Goal: Browse casually: Explore the website without a specific task or goal

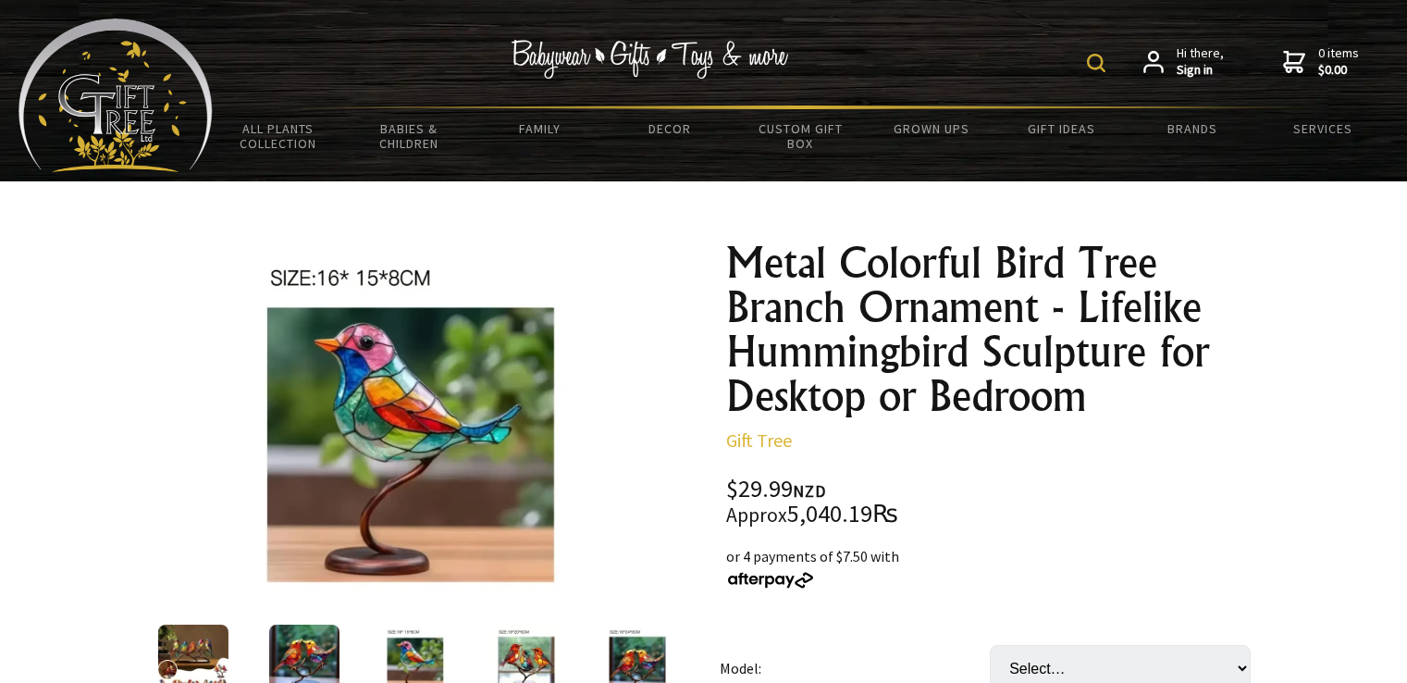
click at [581, 621] on div at bounding box center [636, 660] width 111 height 78
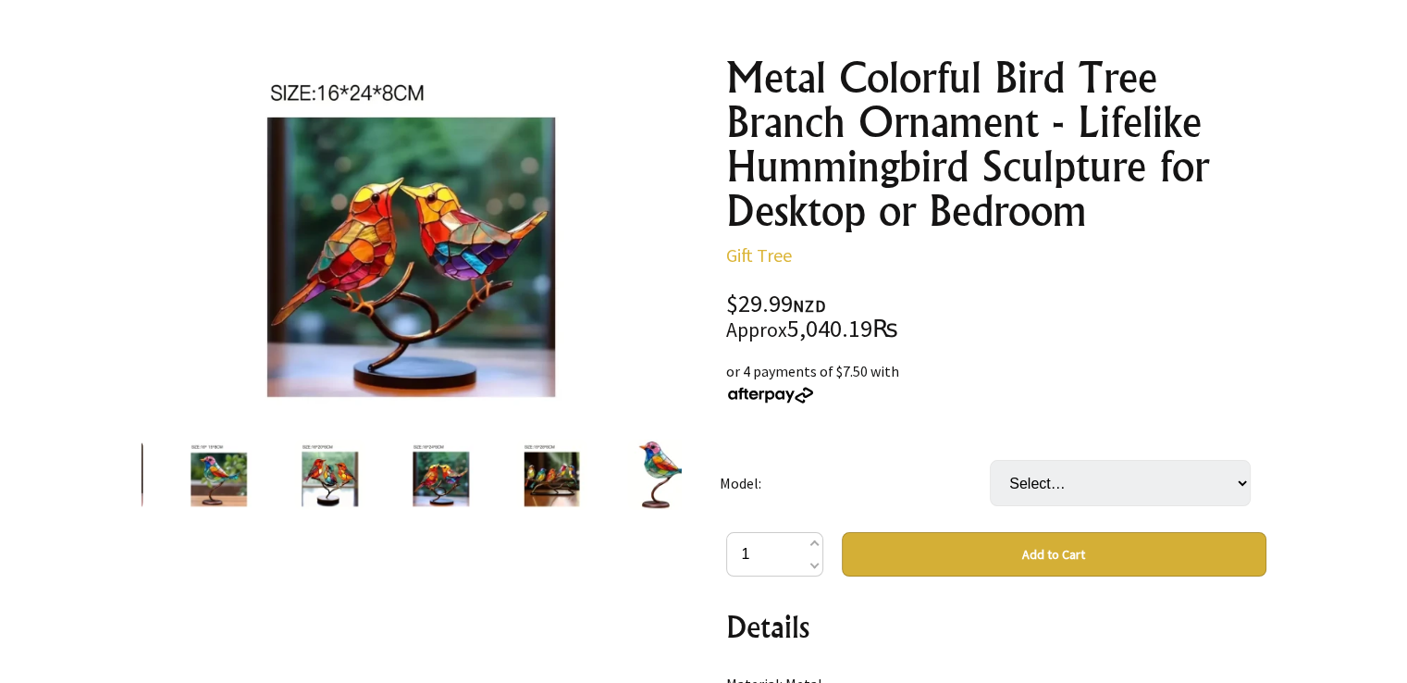
click at [592, 493] on div at bounding box center [322, 475] width 540 height 78
click at [627, 493] on img at bounding box center [662, 475] width 70 height 70
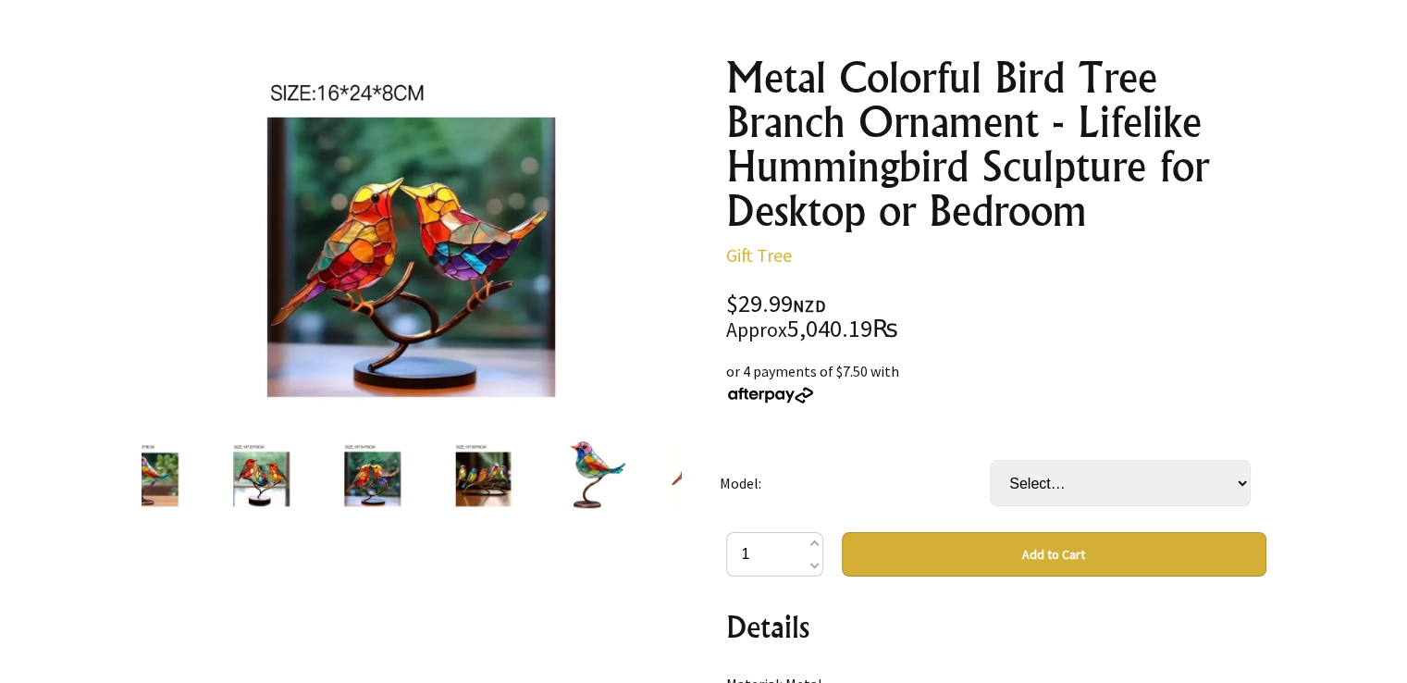
click at [612, 493] on div at bounding box center [364, 475] width 540 height 78
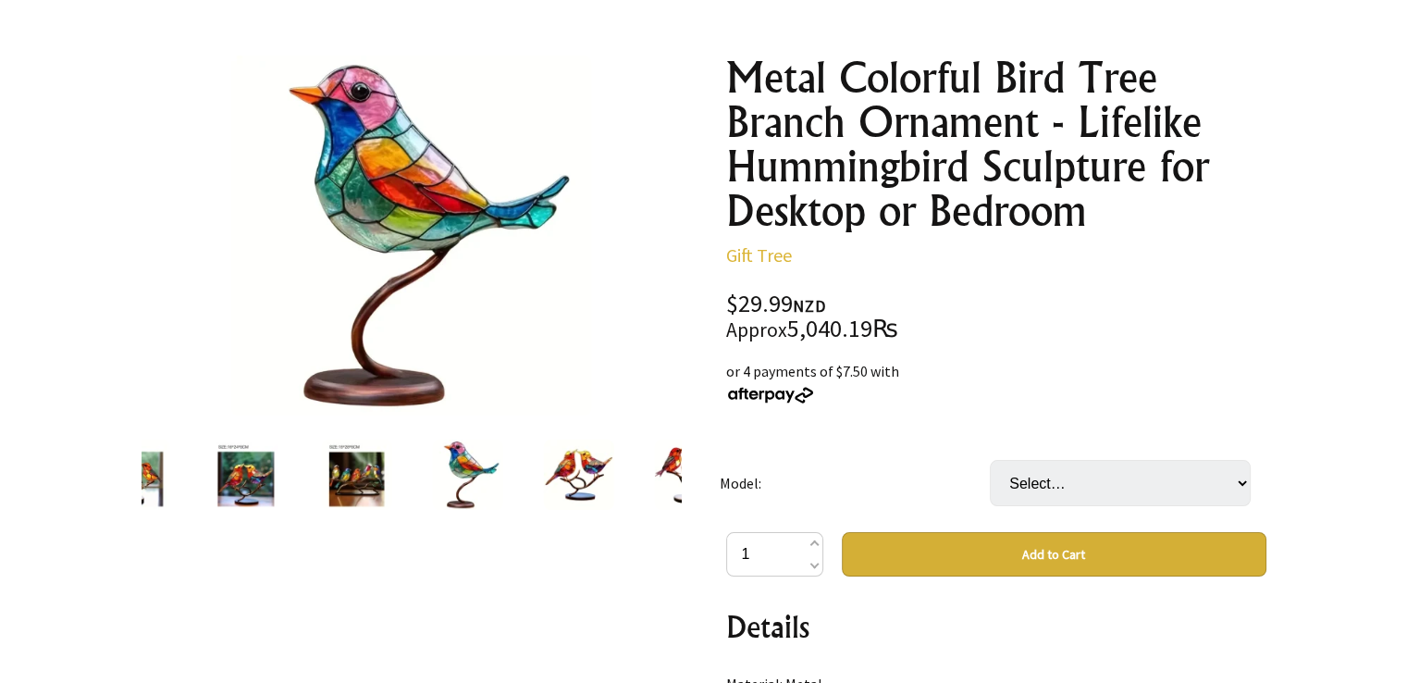
click at [612, 493] on div at bounding box center [578, 475] width 111 height 78
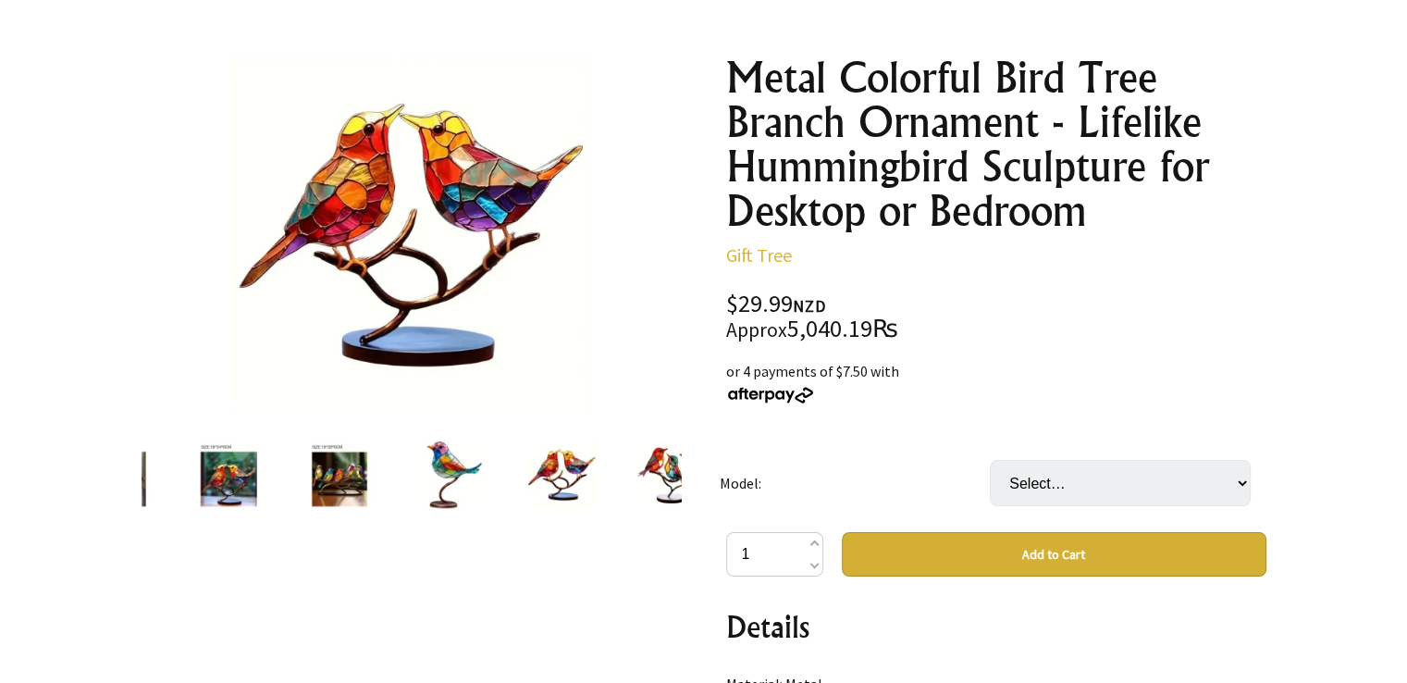
click at [602, 493] on div at bounding box center [332, 475] width 540 height 78
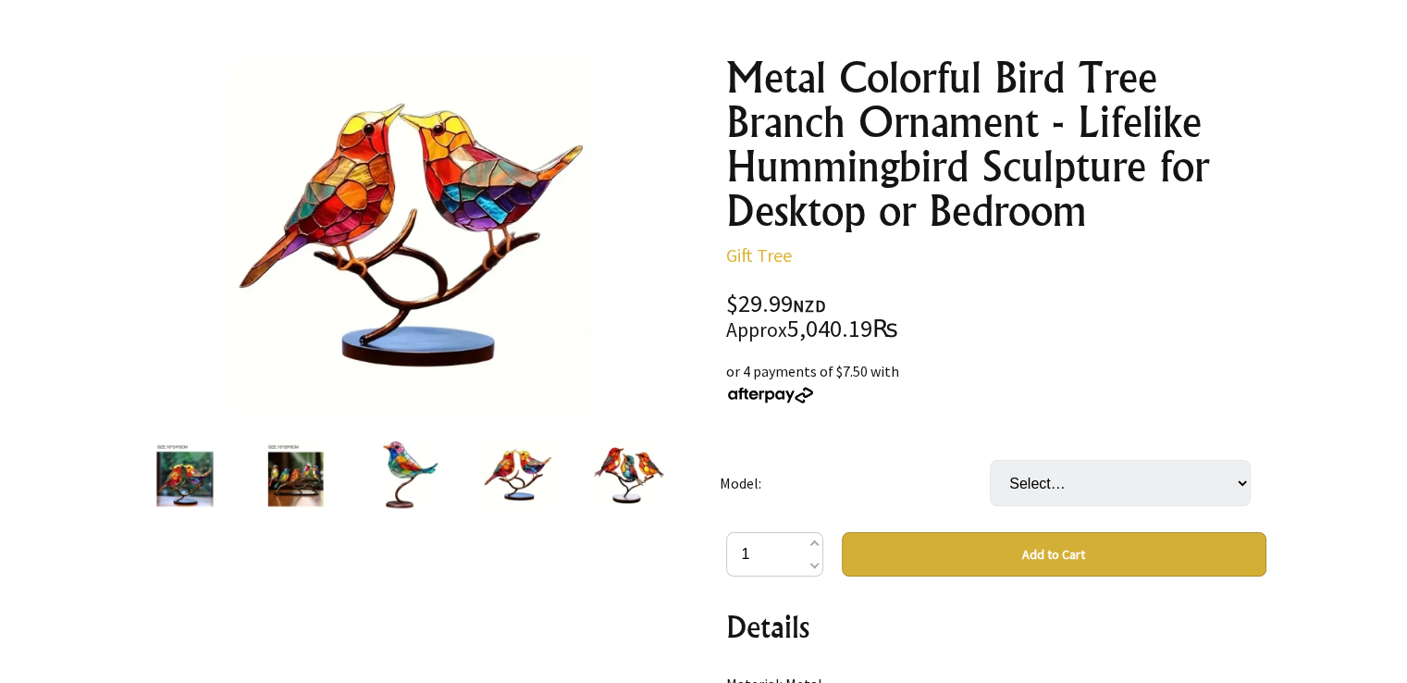
click at [613, 489] on img at bounding box center [628, 475] width 70 height 70
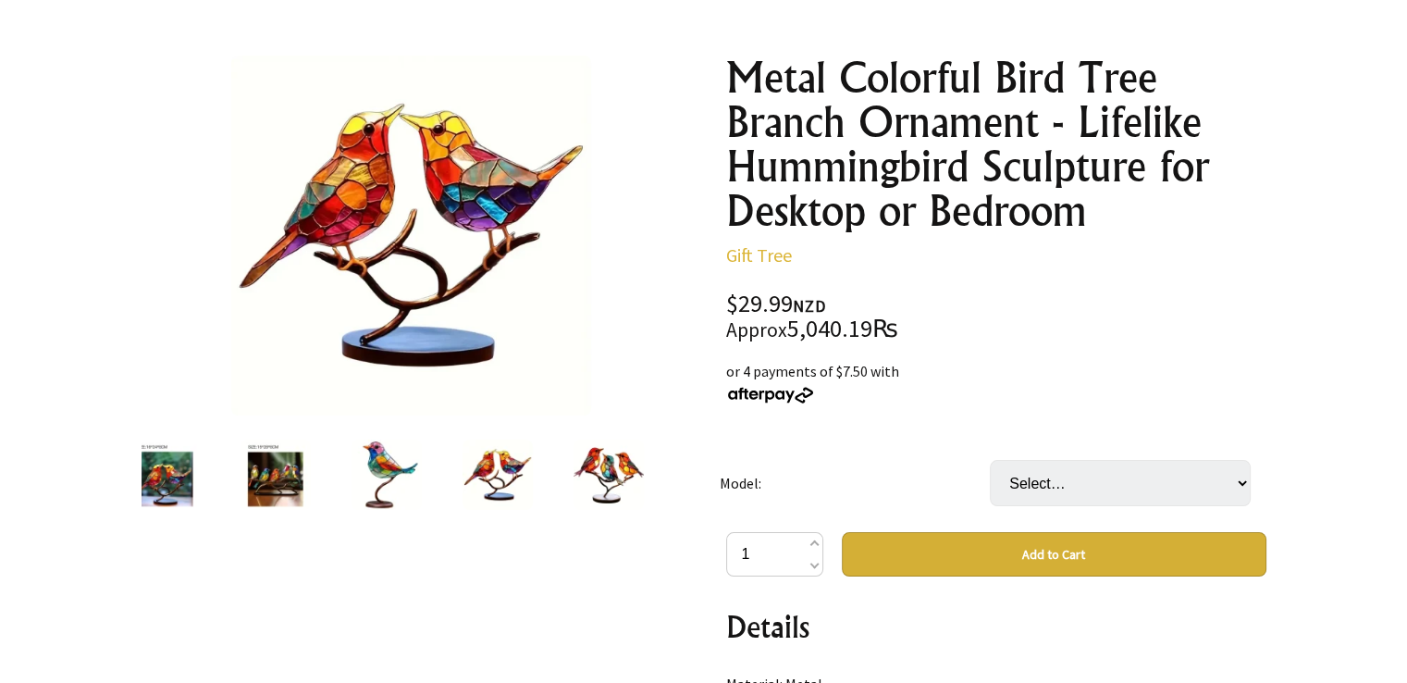
click at [613, 489] on img at bounding box center [608, 475] width 70 height 70
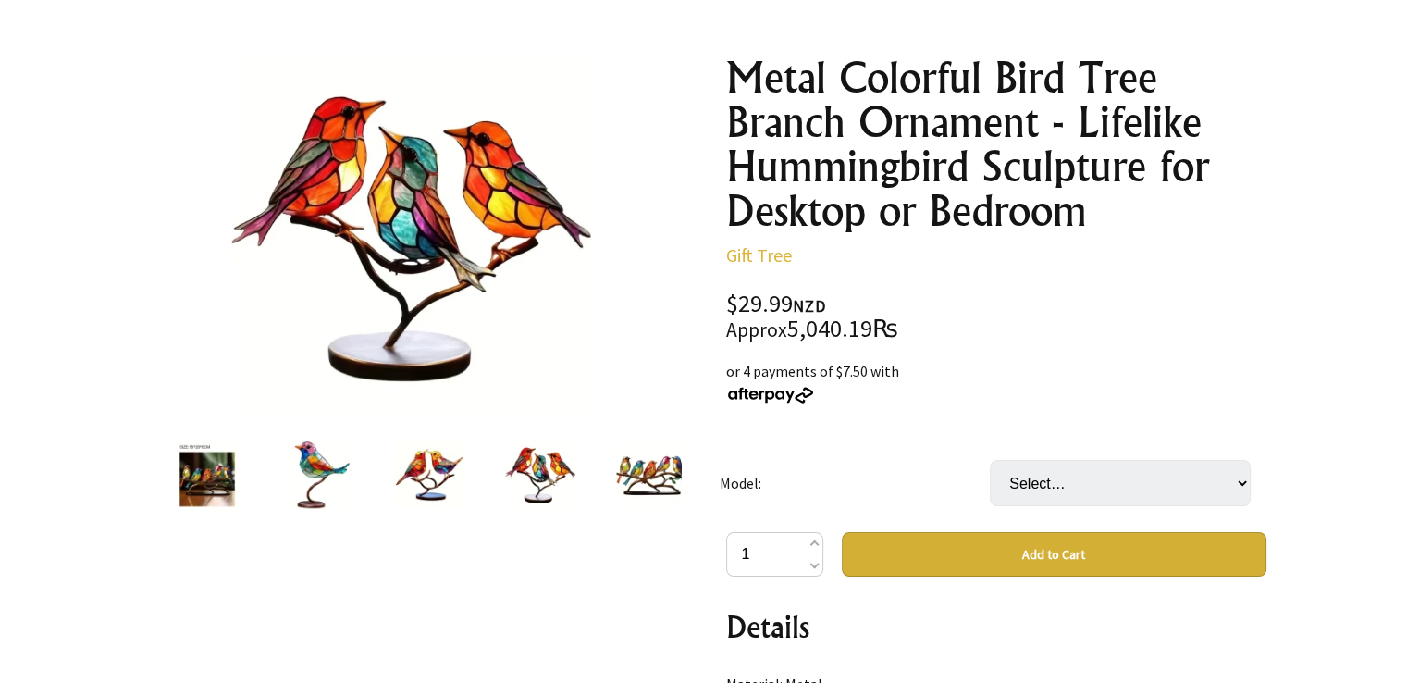
click at [648, 475] on img at bounding box center [651, 475] width 70 height 70
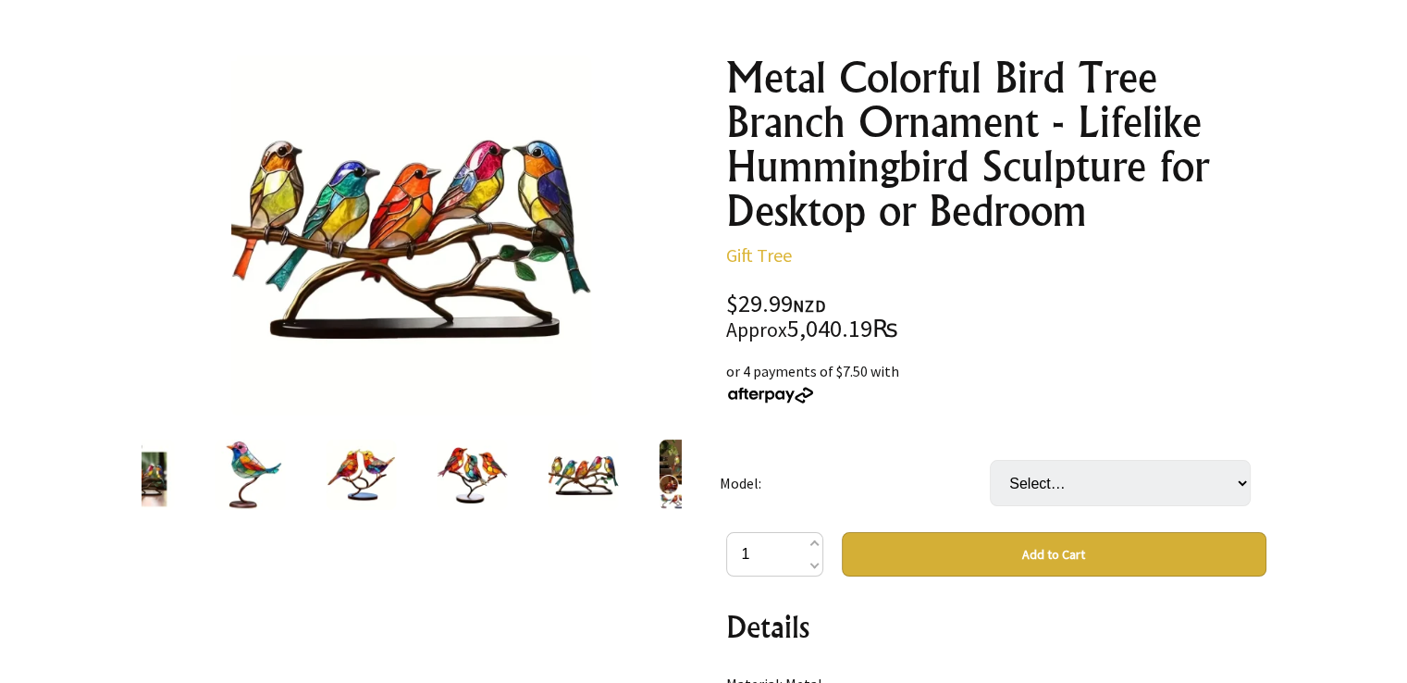
click at [667, 476] on img at bounding box center [694, 475] width 70 height 70
click at [668, 473] on img at bounding box center [694, 475] width 70 height 70
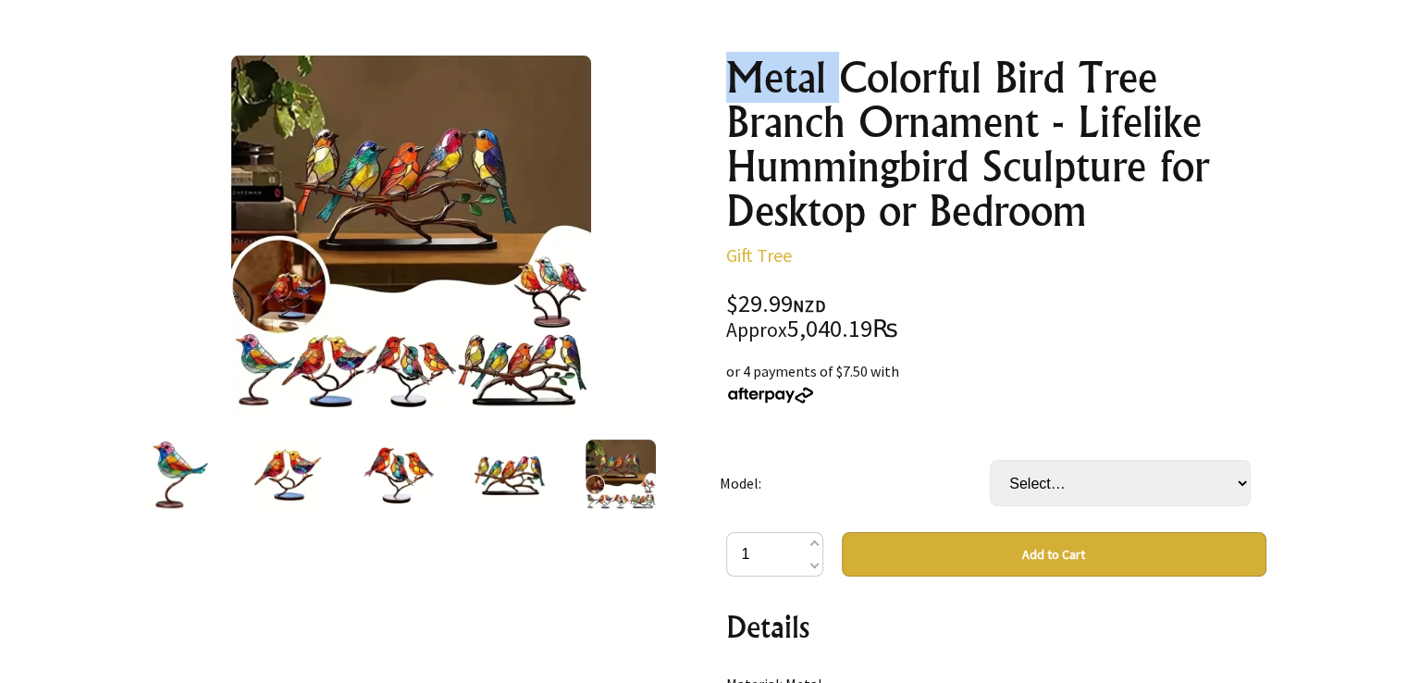
click at [662, 473] on div at bounding box center [391, 475] width 540 height 78
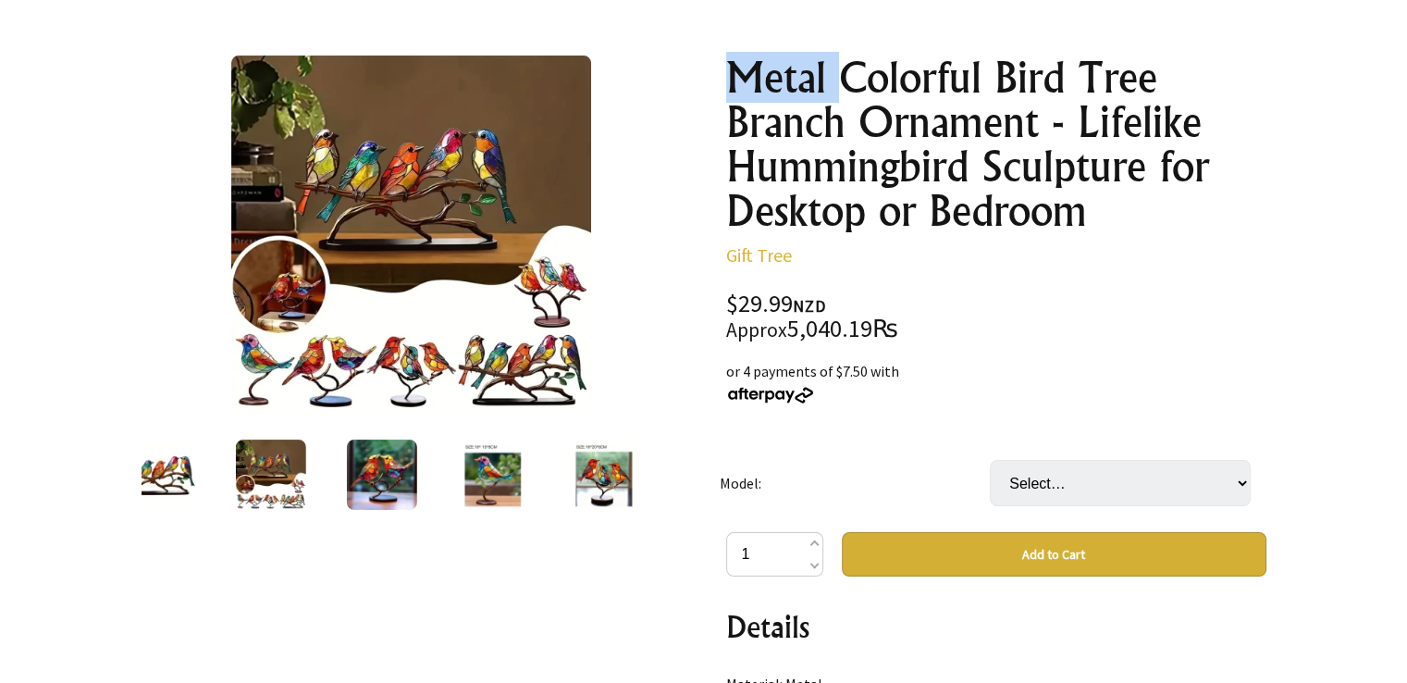
click at [679, 473] on img at bounding box center [714, 475] width 70 height 70
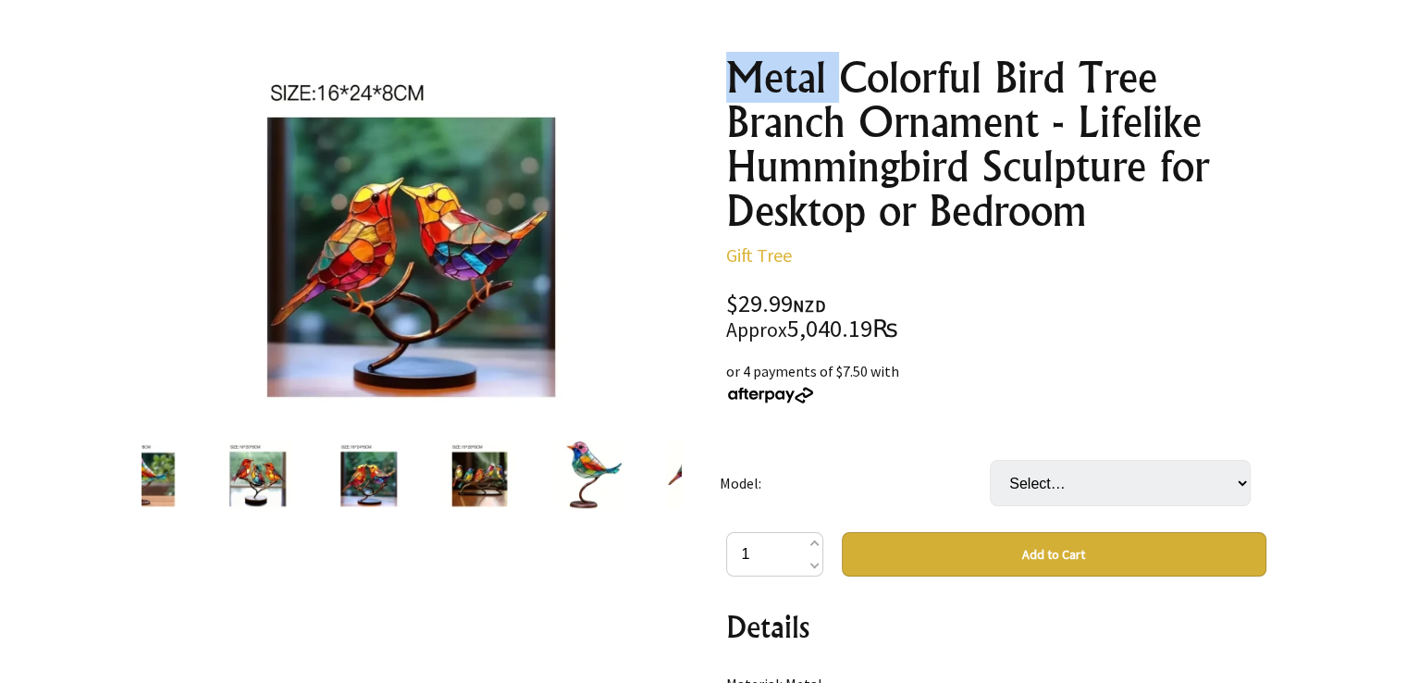
click at [488, 464] on img at bounding box center [479, 475] width 70 height 70
